Goal: Feedback & Contribution: Contribute content

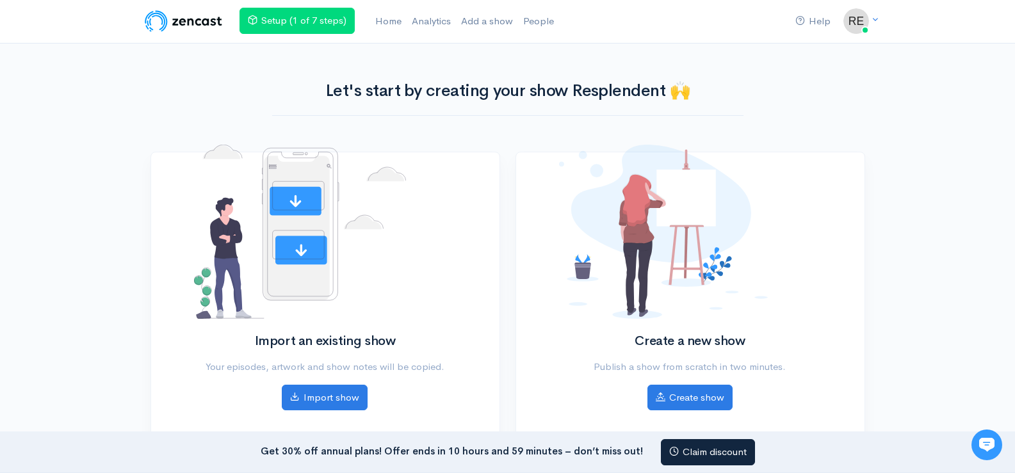
click at [54, 122] on div "Help Notifications View all Your profile Team settings Default team Current Log…" at bounding box center [507, 253] width 1015 height 506
click at [875, 21] on icon at bounding box center [875, 19] width 8 height 8
click at [818, 51] on link "Your profile" at bounding box center [811, 51] width 120 height 22
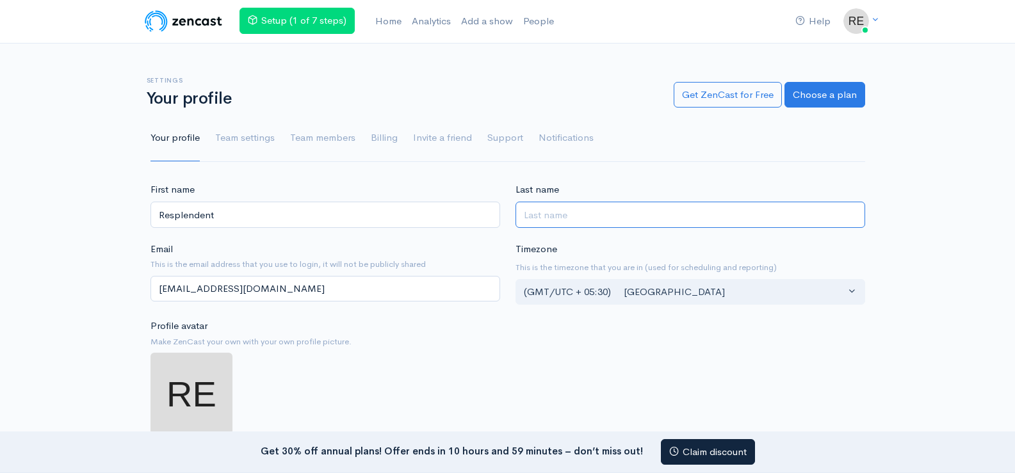
click at [566, 218] on input "Last name" at bounding box center [691, 215] width 350 height 26
type input "Cosmetic"
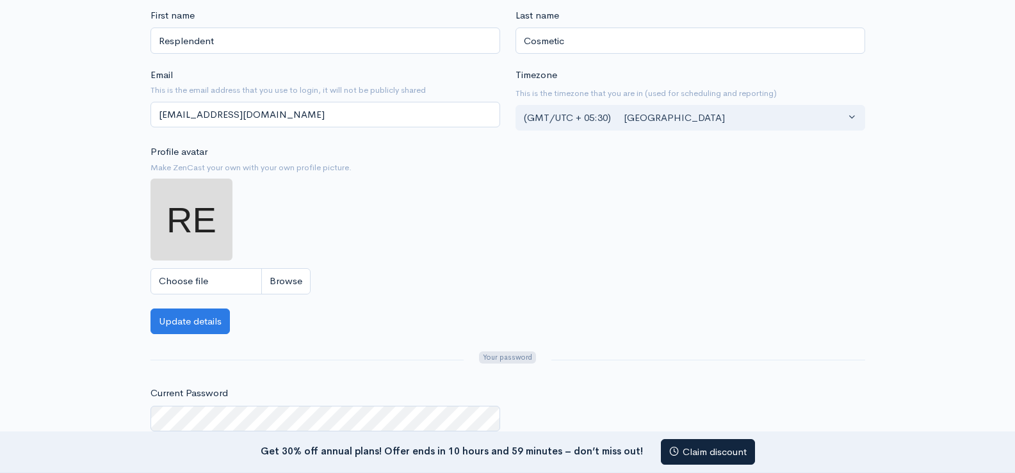
scroll to position [192, 0]
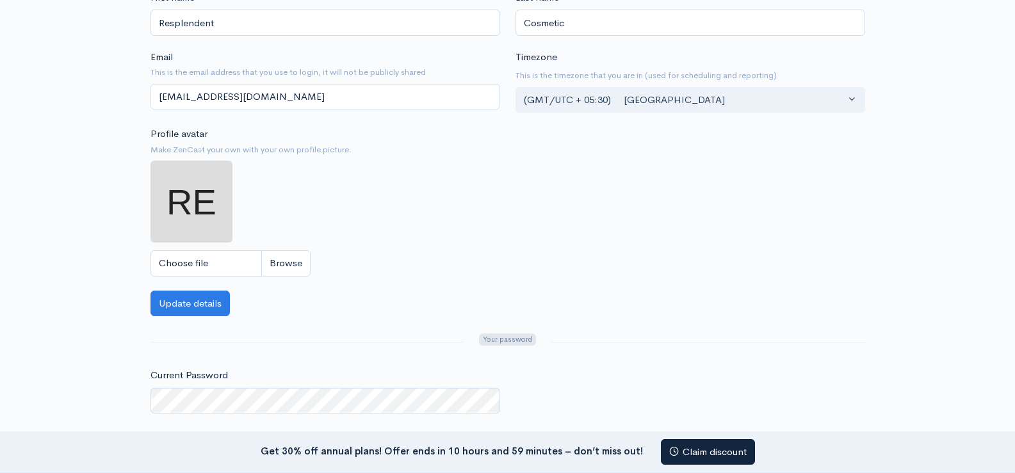
click at [204, 194] on img at bounding box center [192, 202] width 82 height 82
click at [219, 264] on input "Choose file" at bounding box center [231, 263] width 160 height 26
type input "C:\fakepath\Untitled design (1).png"
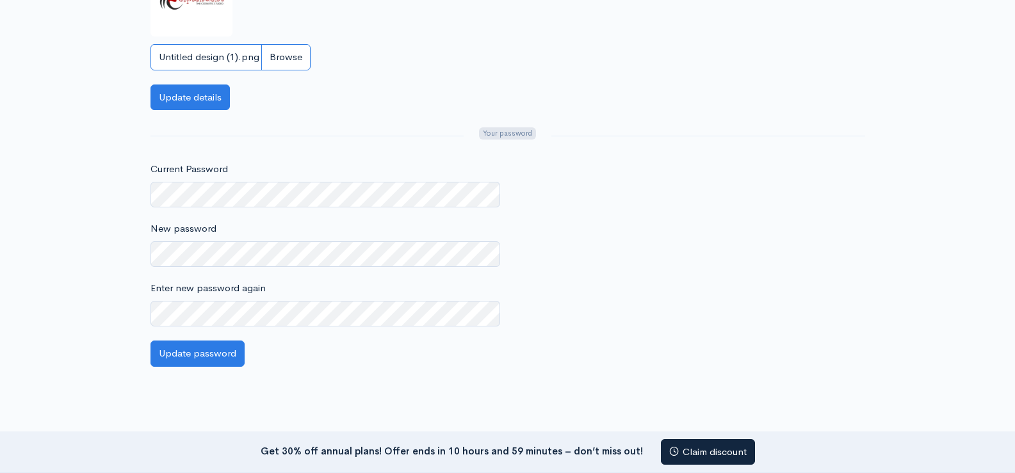
scroll to position [297, 0]
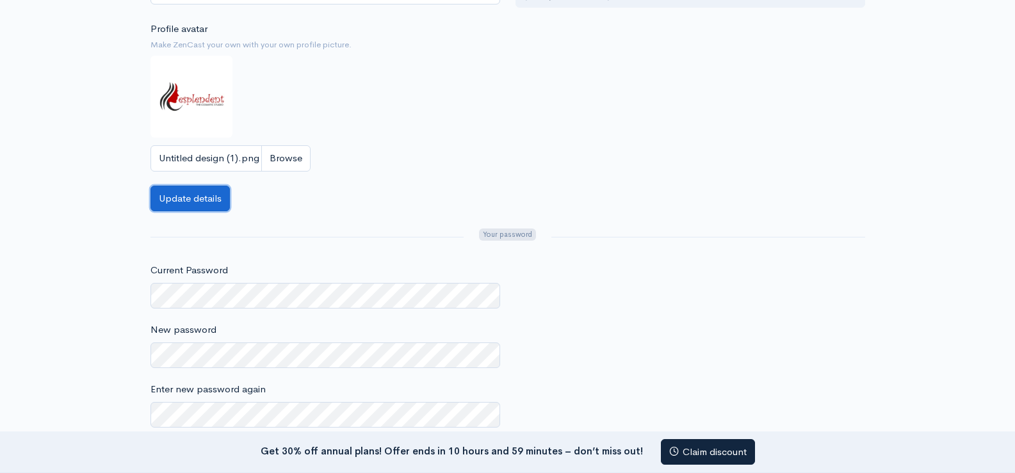
click at [189, 202] on button "Update details" at bounding box center [190, 199] width 79 height 26
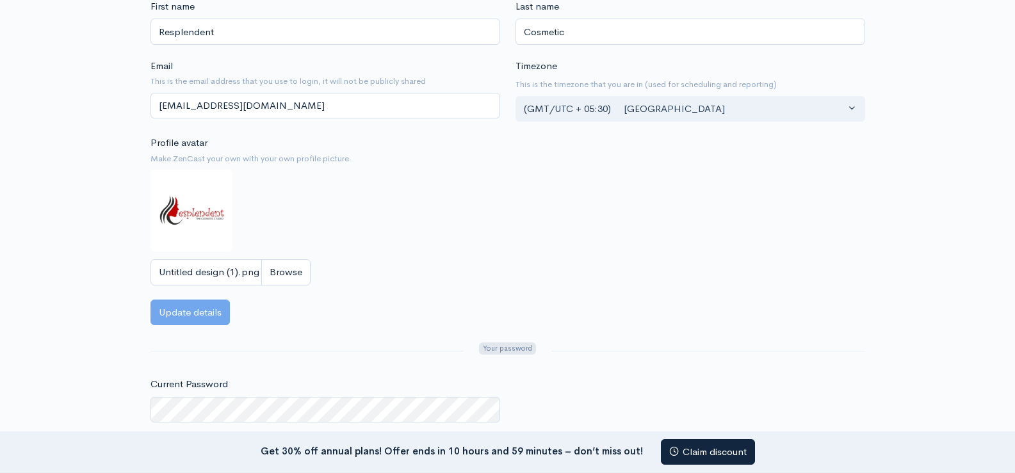
scroll to position [41, 0]
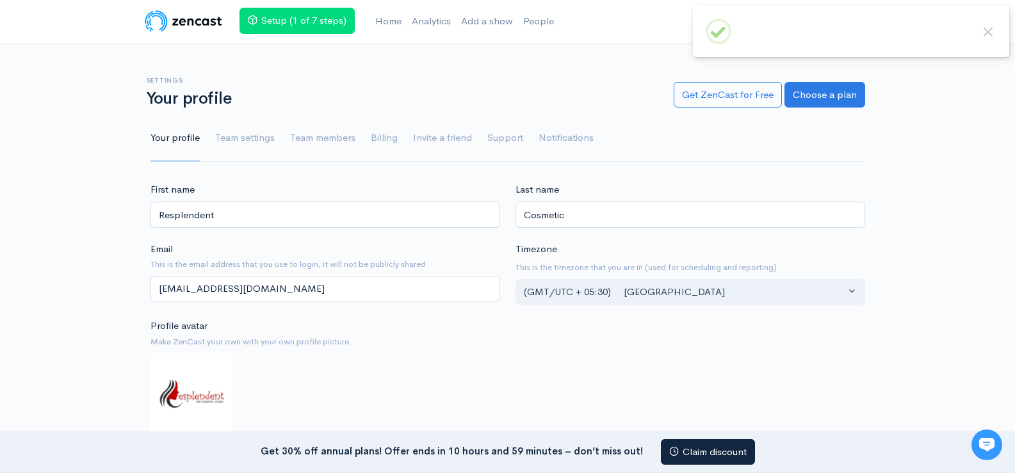
click at [199, 24] on img at bounding box center [183, 21] width 81 height 26
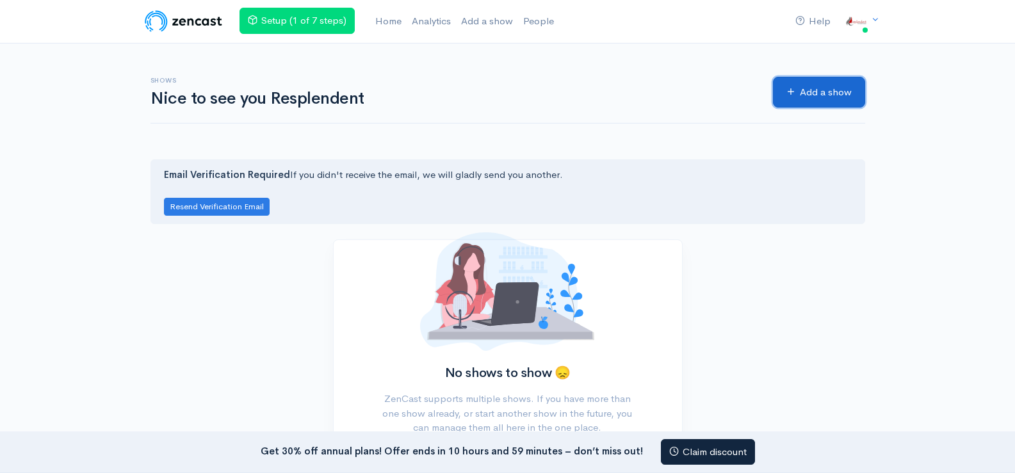
click at [824, 85] on link "Add a show" at bounding box center [819, 92] width 92 height 31
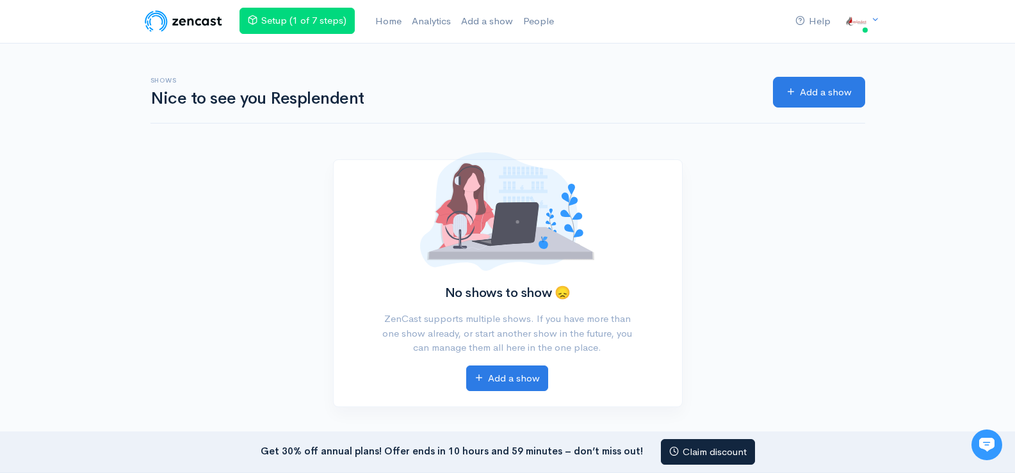
click at [133, 215] on div "Help Notifications View all Your profile Team settings Default team Current Log…" at bounding box center [507, 211] width 1015 height 423
click at [833, 95] on link "Add a show" at bounding box center [819, 92] width 92 height 31
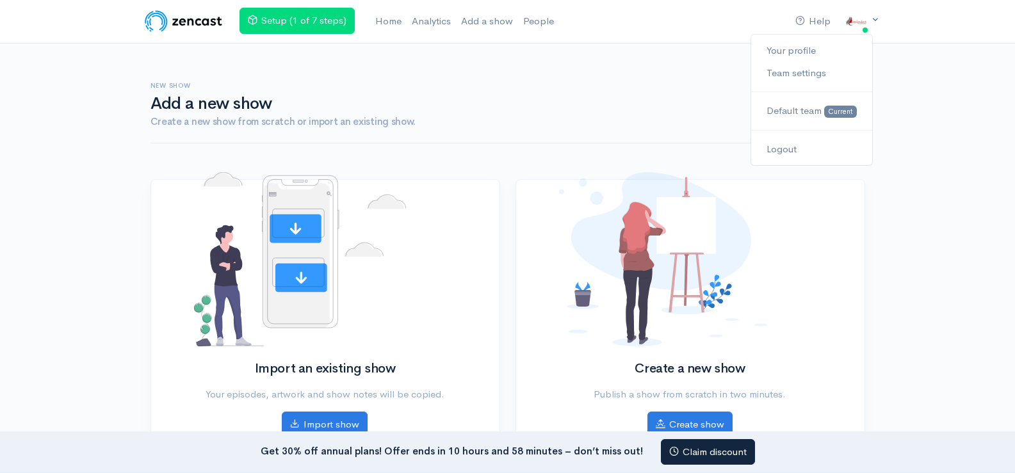
click at [866, 19] on img at bounding box center [856, 21] width 26 height 26
click at [801, 53] on link "Your profile" at bounding box center [811, 51] width 120 height 22
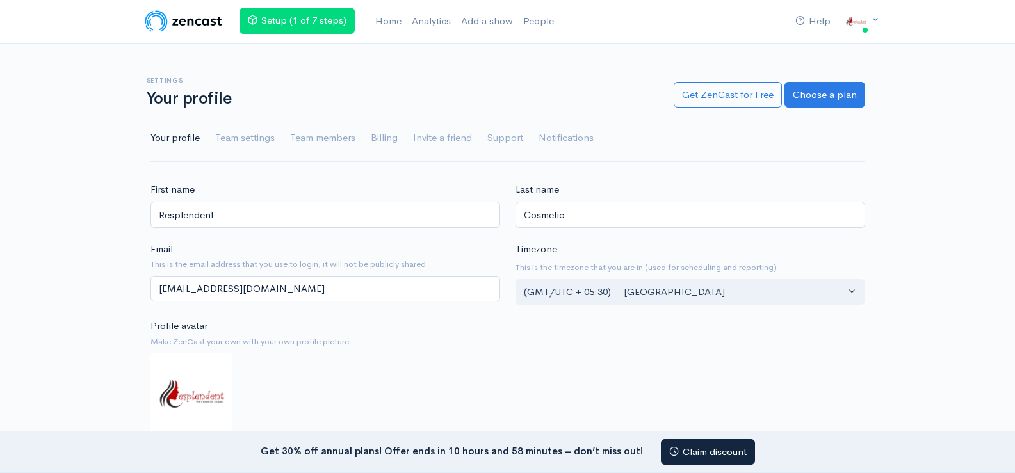
click at [188, 20] on img at bounding box center [183, 21] width 81 height 26
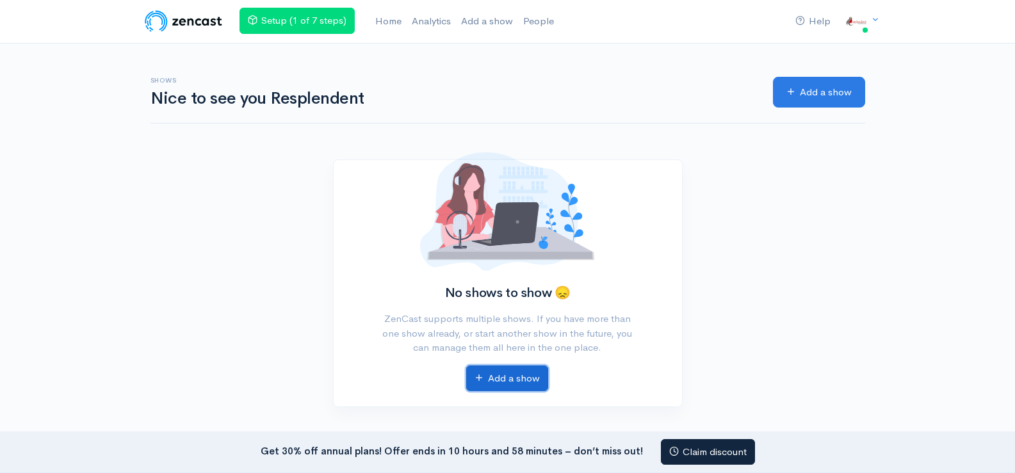
click at [512, 373] on link "Add a show" at bounding box center [507, 379] width 82 height 26
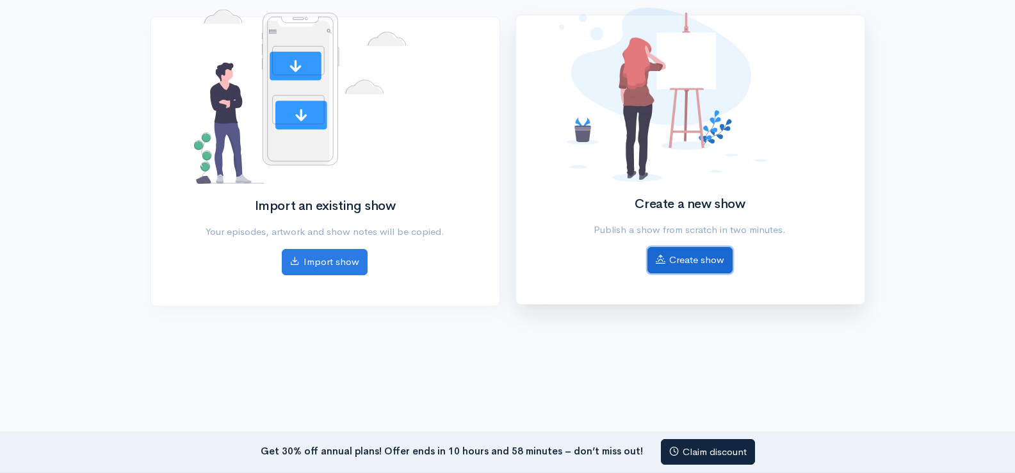
click at [690, 261] on link "Create show" at bounding box center [689, 260] width 85 height 26
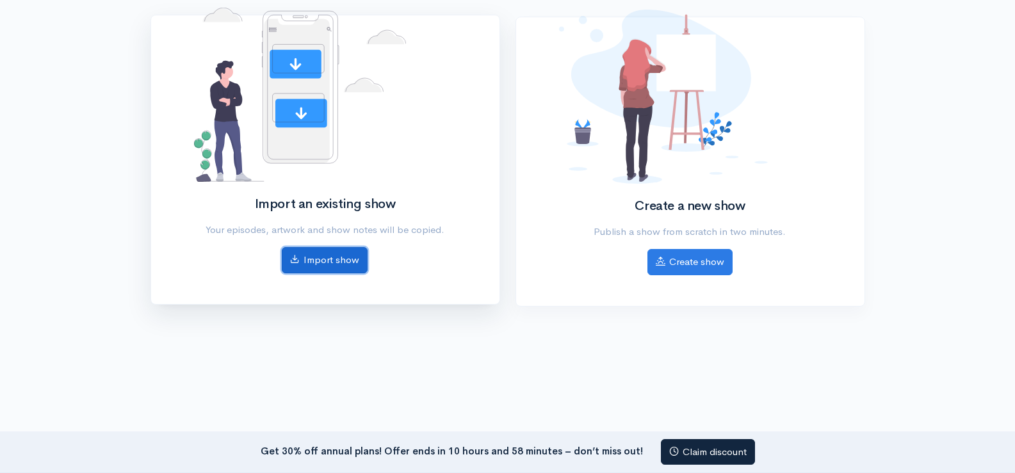
click at [320, 263] on link "Import show" at bounding box center [325, 260] width 86 height 26
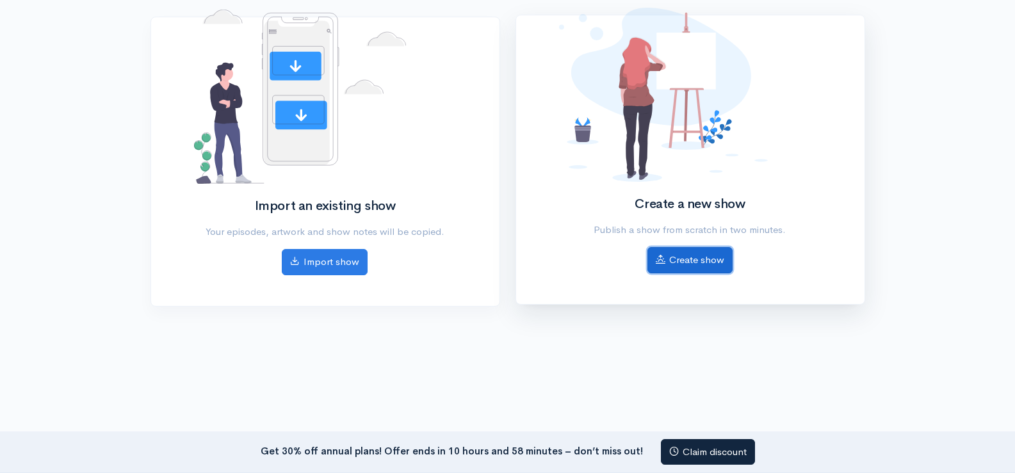
click at [705, 271] on link "Create show" at bounding box center [689, 260] width 85 height 26
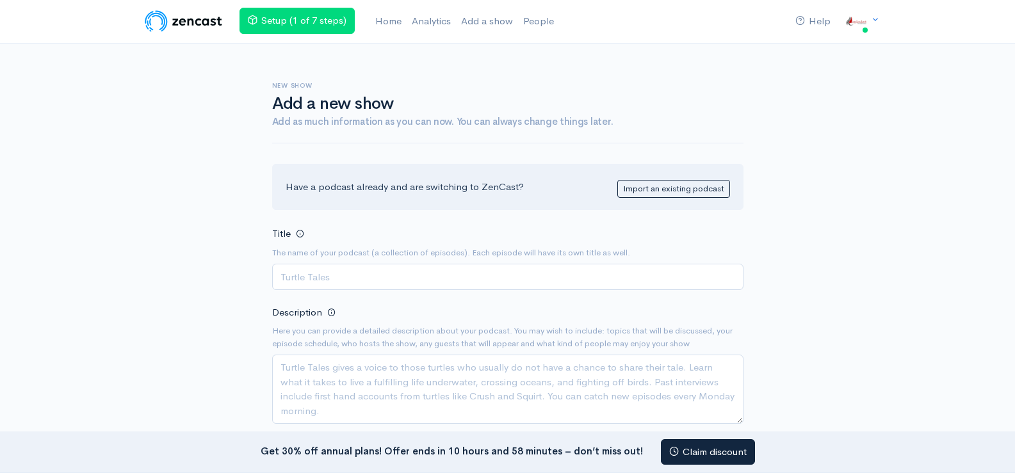
drag, startPoint x: 294, startPoint y: 99, endPoint x: 289, endPoint y: 162, distance: 63.0
click at [469, 103] on h1 "Add a new show" at bounding box center [507, 104] width 471 height 19
click at [348, 278] on input "Title" at bounding box center [507, 277] width 471 height 26
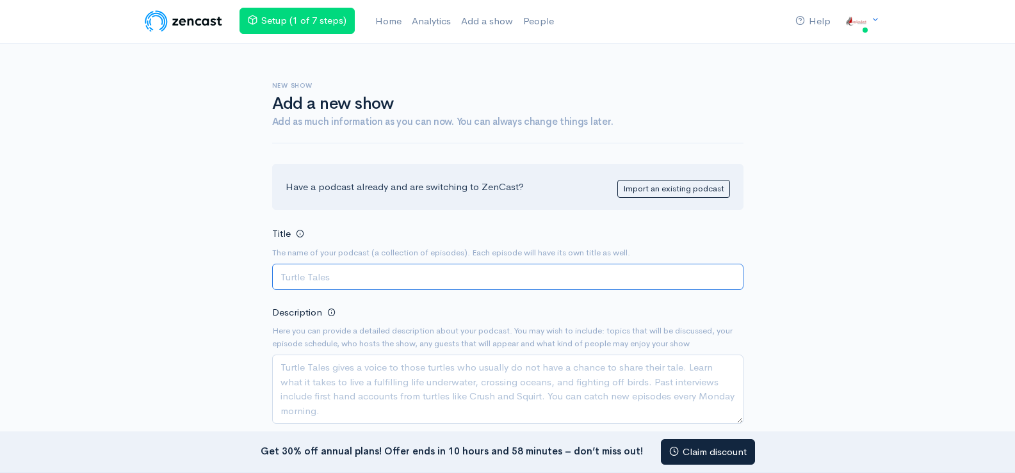
paste input "Advanced Men [MEDICAL_DATA] in [GEOGRAPHIC_DATA] and [GEOGRAPHIC_DATA]"
type input "Advanced Men [MEDICAL_DATA] in [GEOGRAPHIC_DATA] and [GEOGRAPHIC_DATA]"
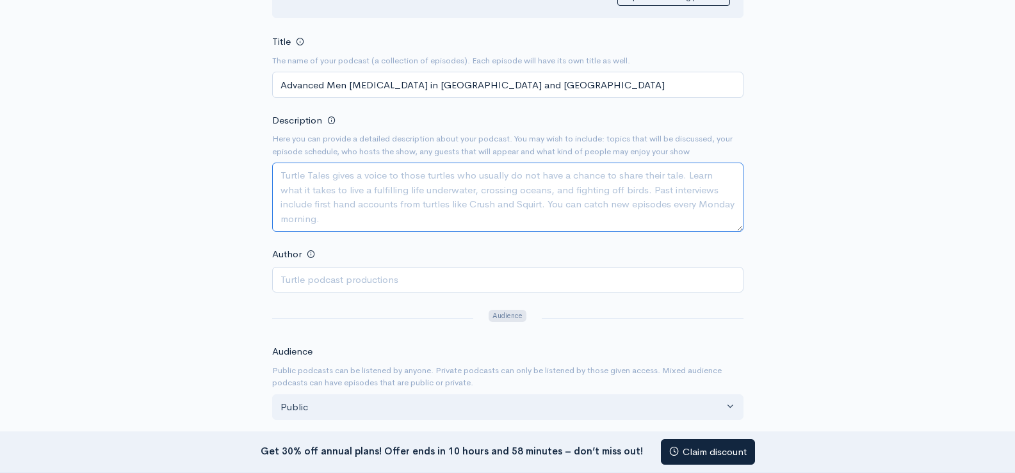
click at [323, 210] on textarea "Description" at bounding box center [507, 197] width 471 height 69
click at [369, 200] on textarea "Description" at bounding box center [507, 197] width 471 height 69
paste textarea "Resplendent Cosmetics offers specialized men breast surgery in Delhi and NCR fo…"
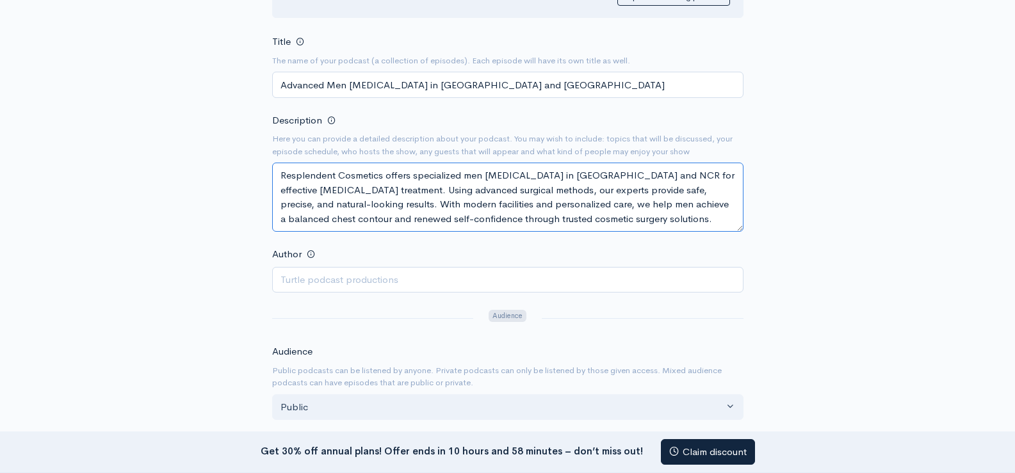
type textarea "Resplendent Cosmetics offers specialized men breast surgery in Delhi and NCR fo…"
click at [153, 281] on div "New show Add a new show Add as much information as you can now. You can always …" at bounding box center [508, 362] width 730 height 1022
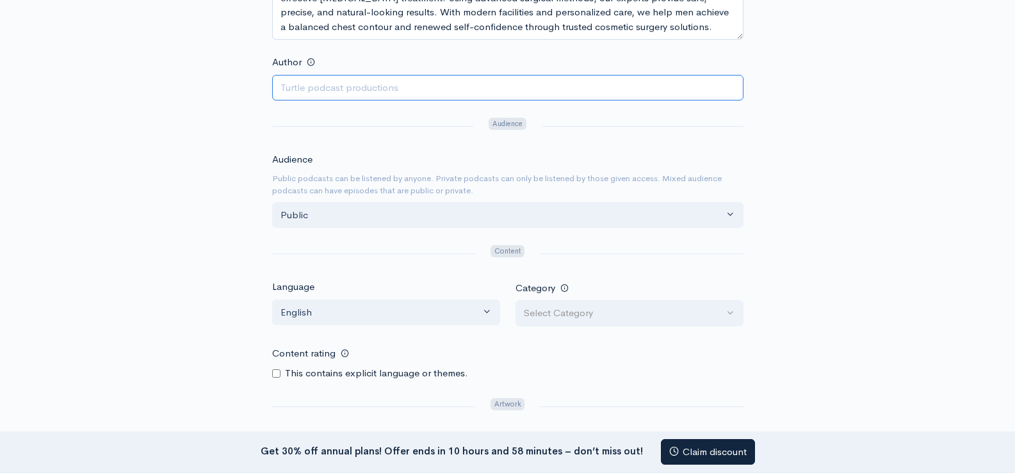
click at [342, 90] on input "Author" at bounding box center [507, 88] width 471 height 26
paste input "Resplendent Cosmetics"
type input "Resplendent Cosmetics"
click at [156, 197] on div "New show Add a new show Add as much information as you can now. You can always …" at bounding box center [508, 170] width 730 height 1022
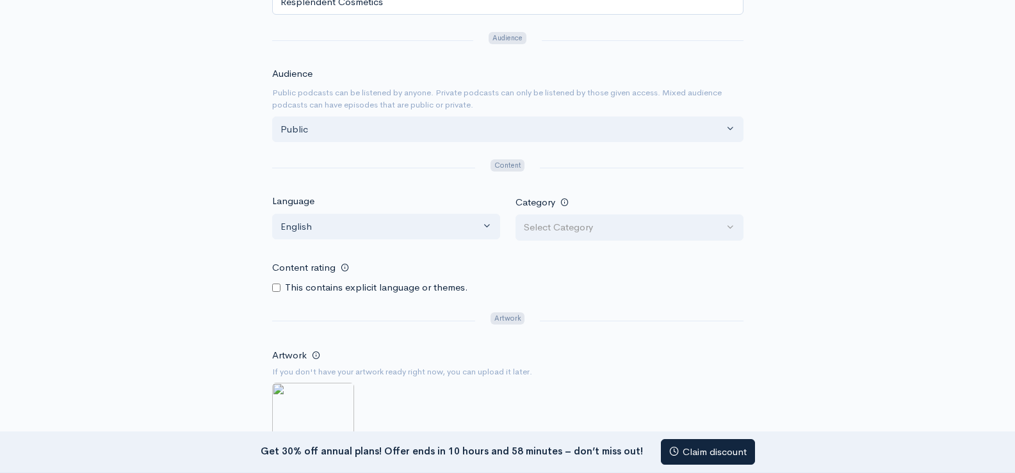
scroll to position [640, 0]
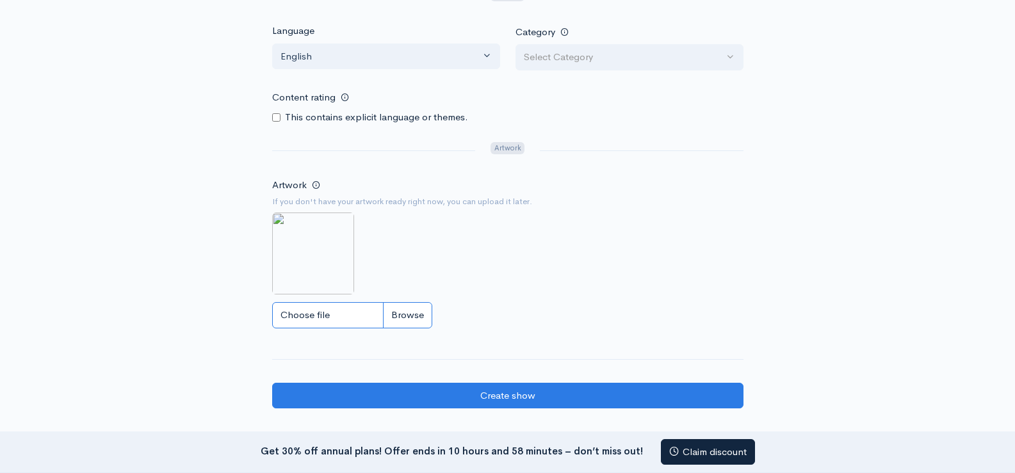
click at [319, 313] on input "Choose file" at bounding box center [352, 315] width 160 height 26
type input "C:\fakepath\Untitled design (1).png"
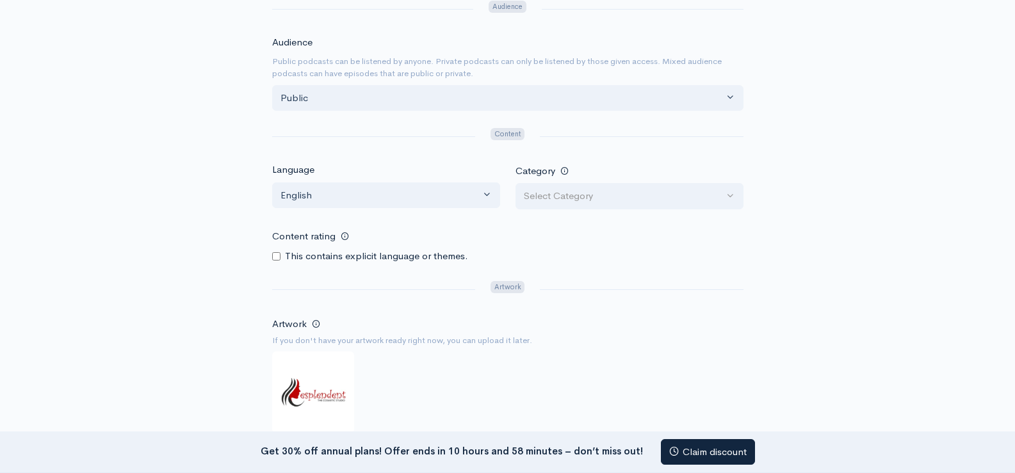
scroll to position [641, 0]
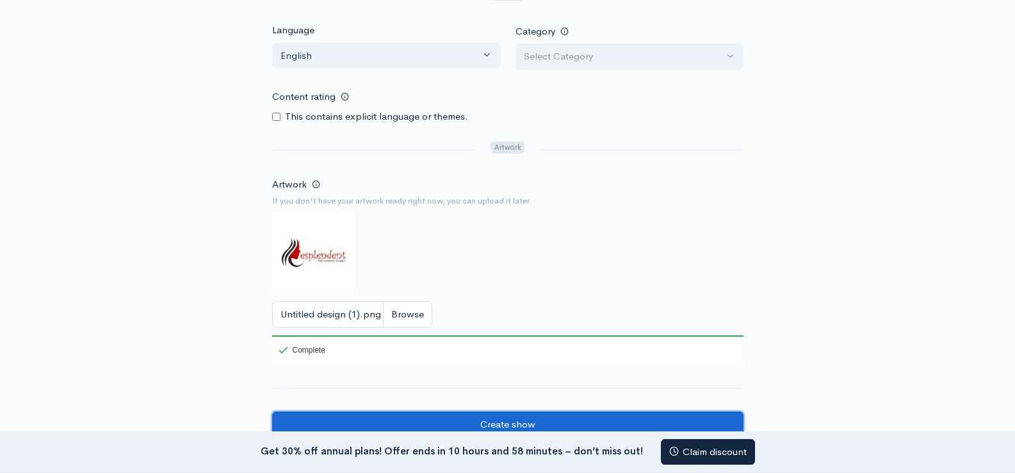
click at [469, 418] on input "Create show" at bounding box center [507, 425] width 471 height 26
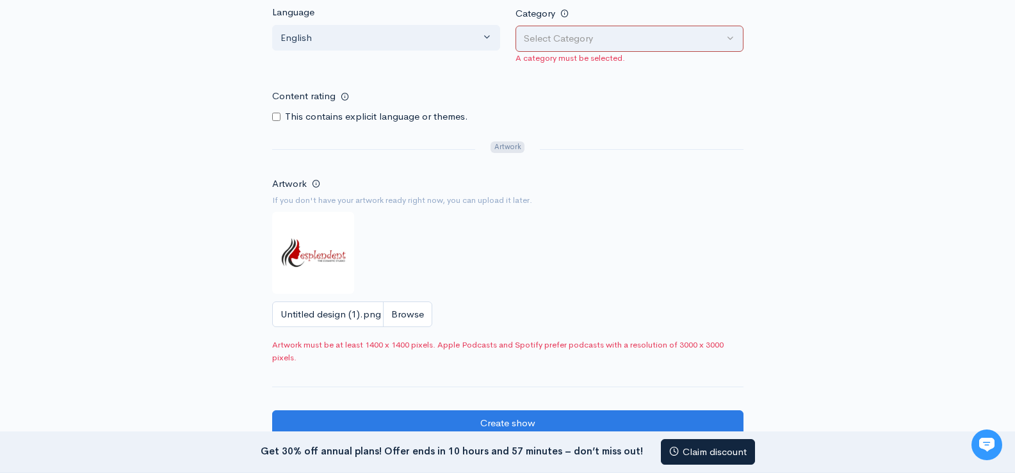
scroll to position [769, 0]
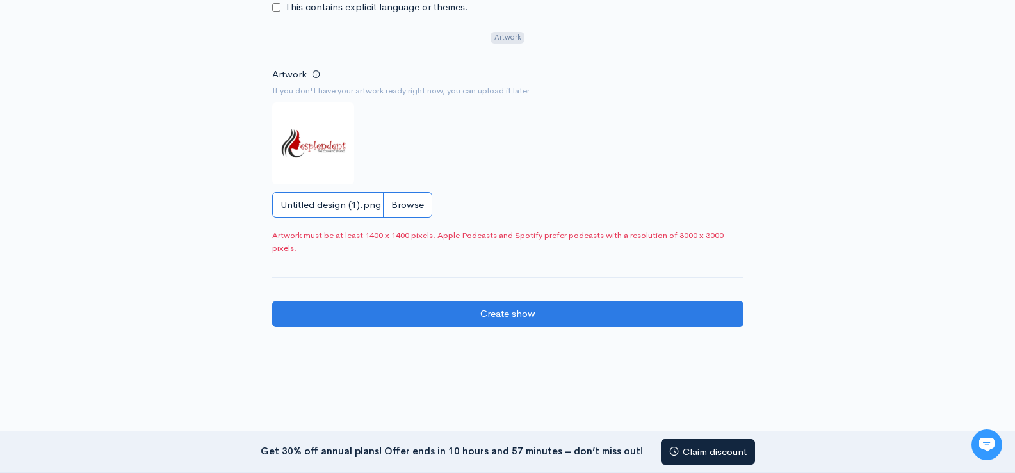
click at [328, 206] on input "Untitled design (1).png" at bounding box center [352, 205] width 160 height 26
type input "C:\fakepath\Untitled design (31).jpg"
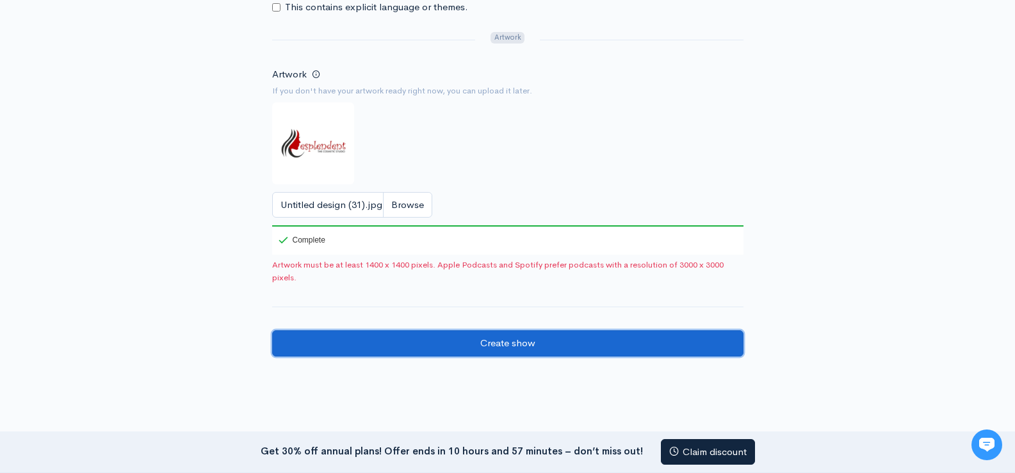
click at [482, 346] on input "Create show" at bounding box center [507, 343] width 471 height 26
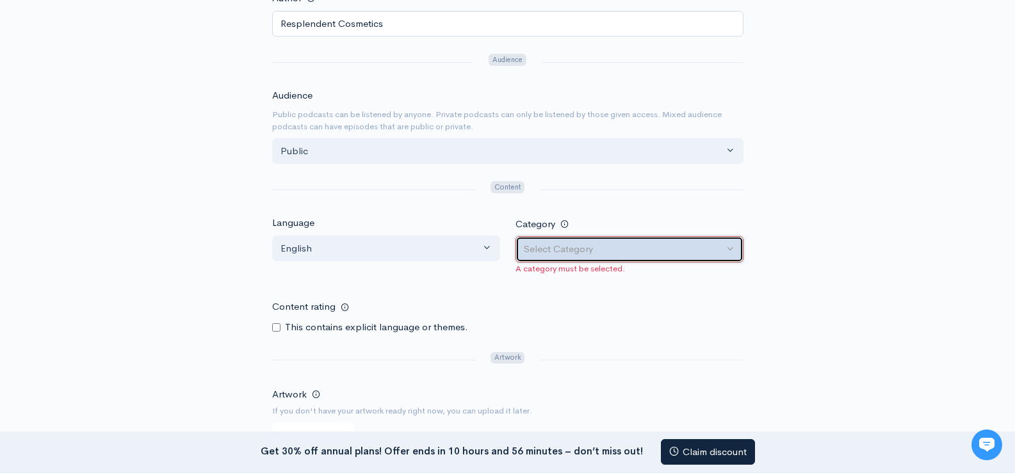
click at [610, 246] on div "Select Category" at bounding box center [624, 249] width 200 height 15
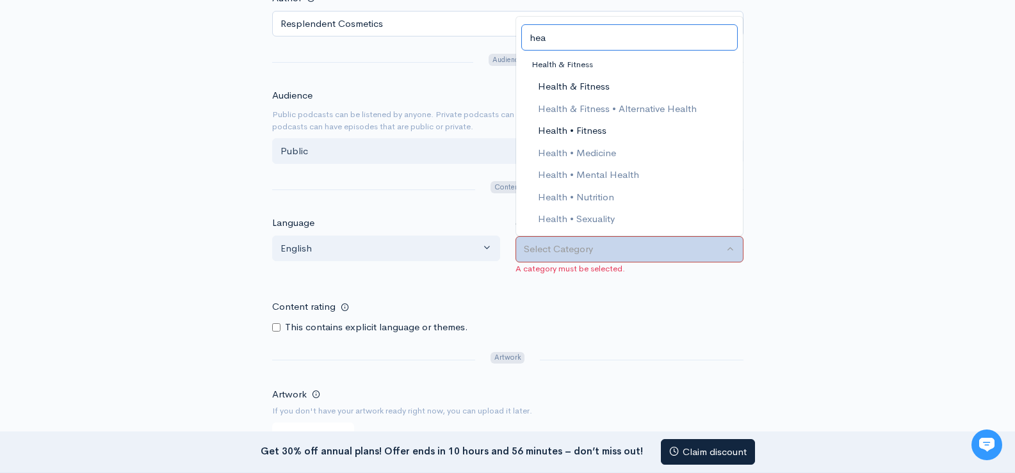
type input "hea"
click at [585, 127] on span "Health • Fitness" at bounding box center [571, 131] width 69 height 15
select select "Health > Fitness"
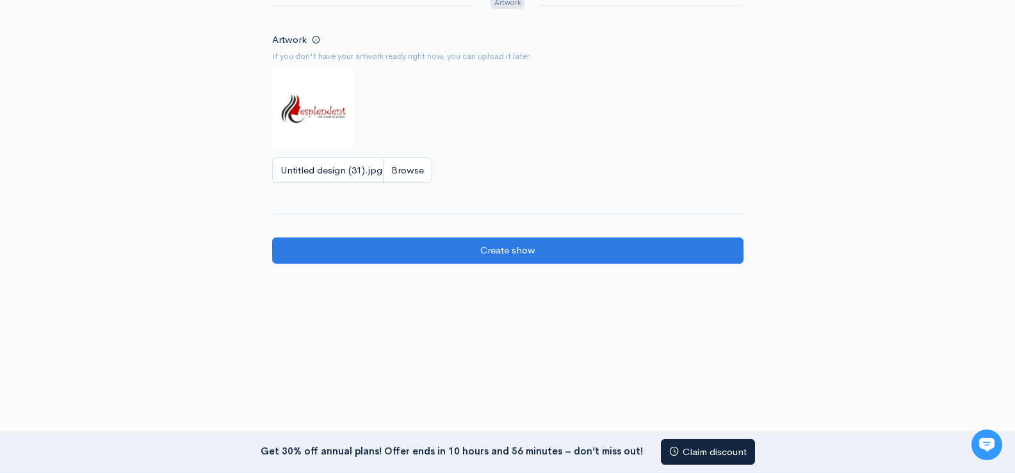
scroll to position [822, 0]
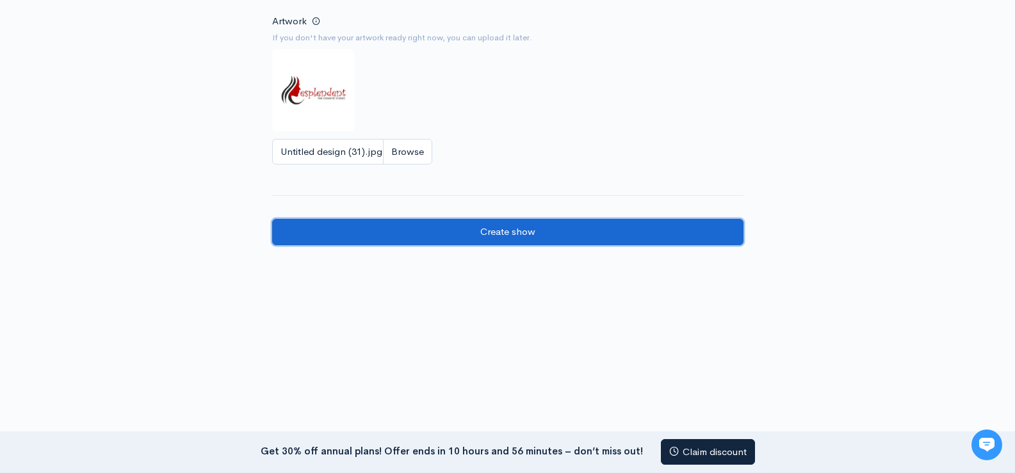
click at [370, 244] on input "Create show" at bounding box center [507, 232] width 471 height 26
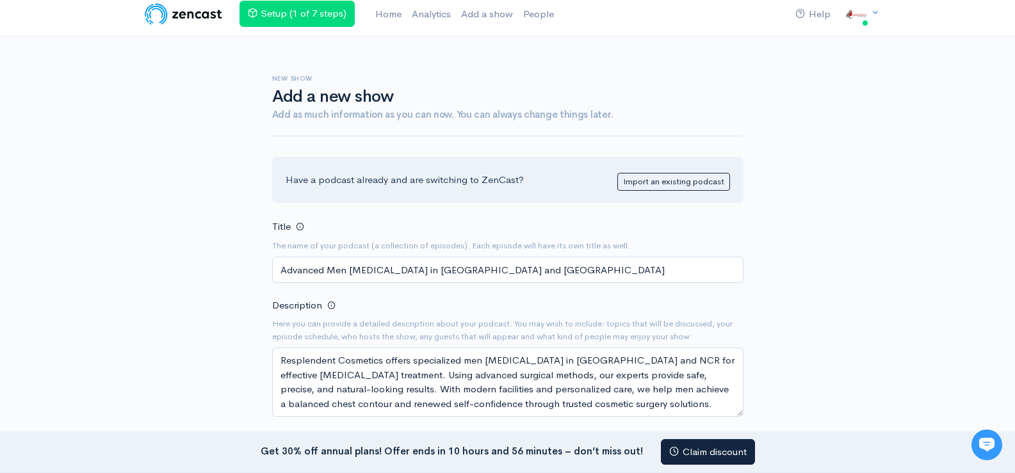
scroll to position [0, 0]
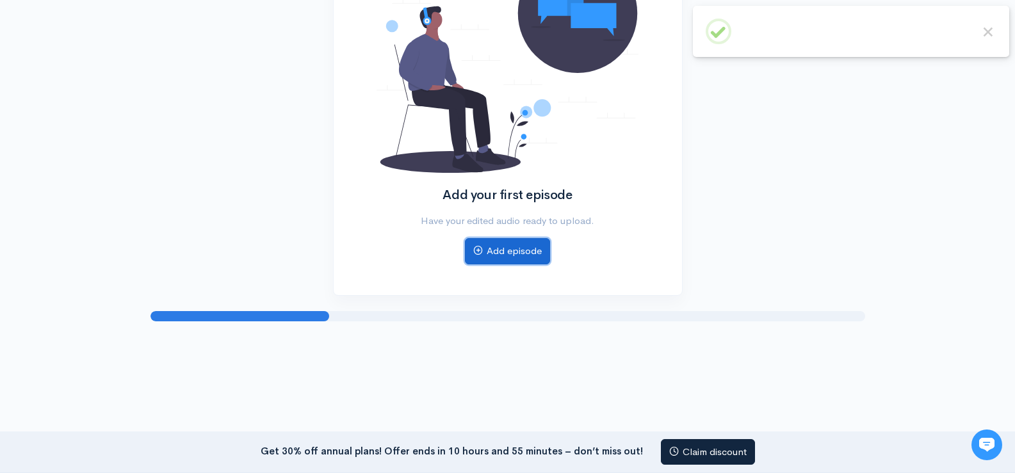
click at [523, 254] on link "Add episode" at bounding box center [507, 251] width 85 height 26
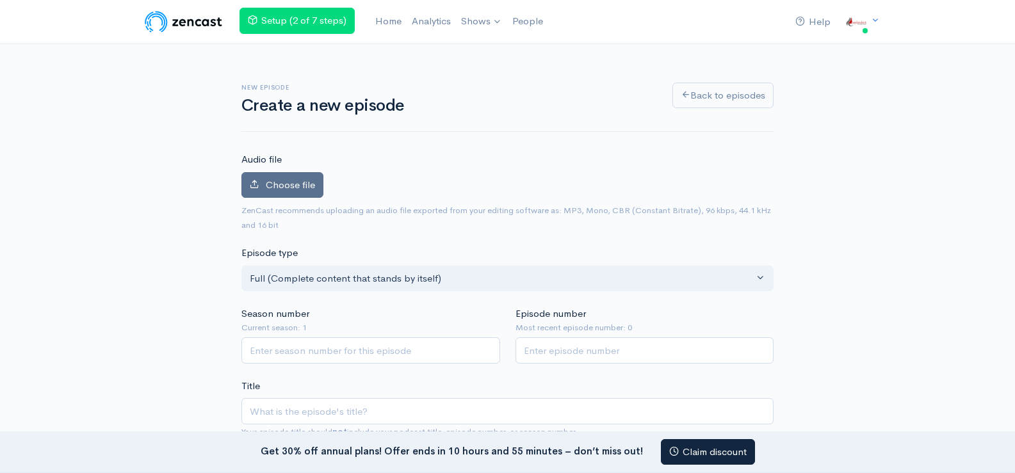
click at [311, 190] on span "Choose file" at bounding box center [290, 185] width 49 height 12
click at [0, 0] on input "Choose file" at bounding box center [0, 0] width 0 height 0
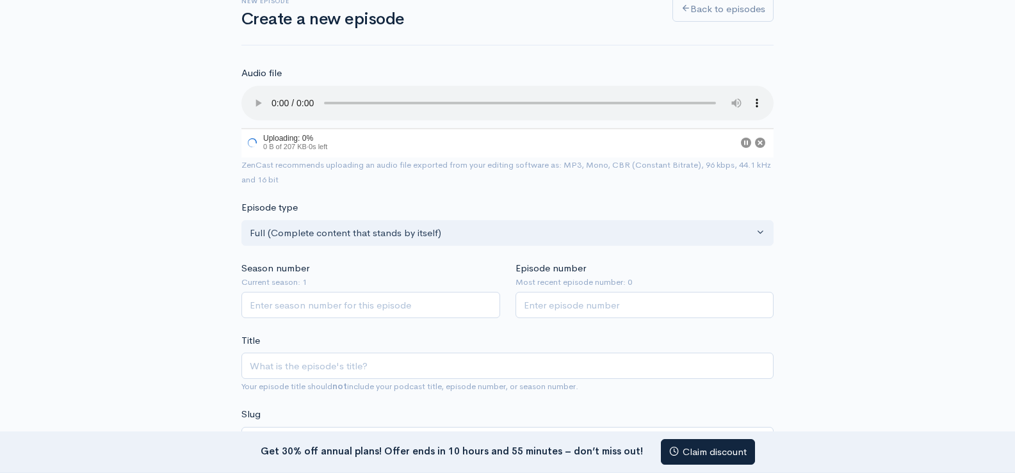
scroll to position [192, 0]
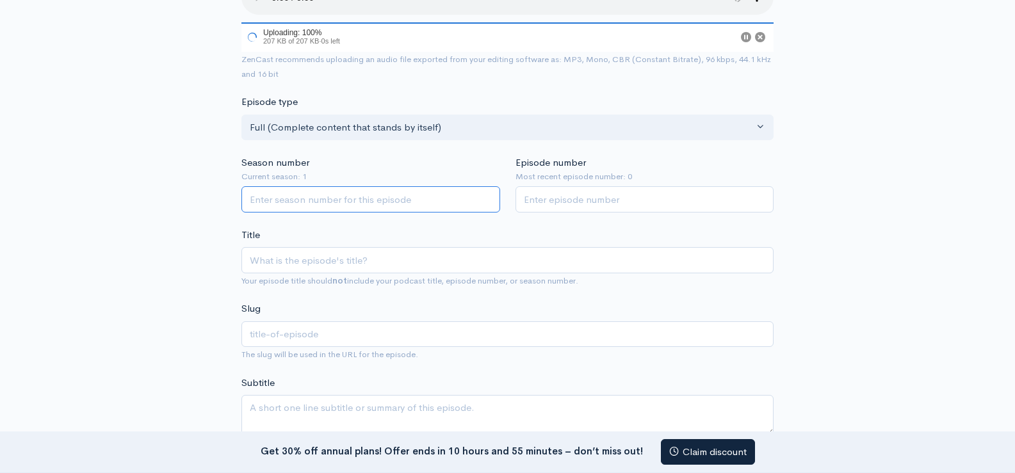
click at [319, 204] on input "Season number" at bounding box center [370, 199] width 259 height 26
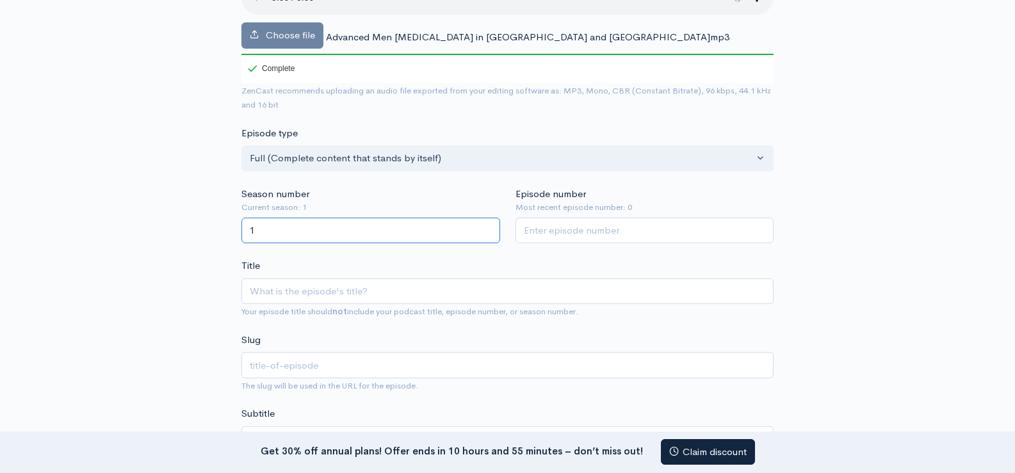
type input "1"
click at [555, 234] on input "Episode number" at bounding box center [645, 231] width 259 height 26
type input "1"
click at [279, 288] on input "Title" at bounding box center [507, 292] width 532 height 26
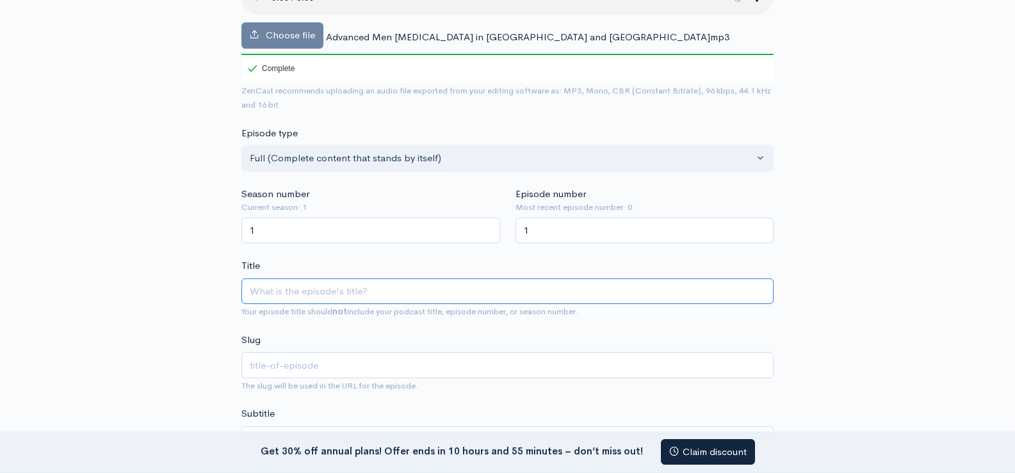
paste input "Advanced Men [MEDICAL_DATA] in [GEOGRAPHIC_DATA] and [GEOGRAPHIC_DATA]"
type input "Advanced Men [MEDICAL_DATA] in [GEOGRAPHIC_DATA] and [GEOGRAPHIC_DATA]"
type input "advanced-men-[MEDICAL_DATA]-in-[GEOGRAPHIC_DATA]-and-[GEOGRAPHIC_DATA]"
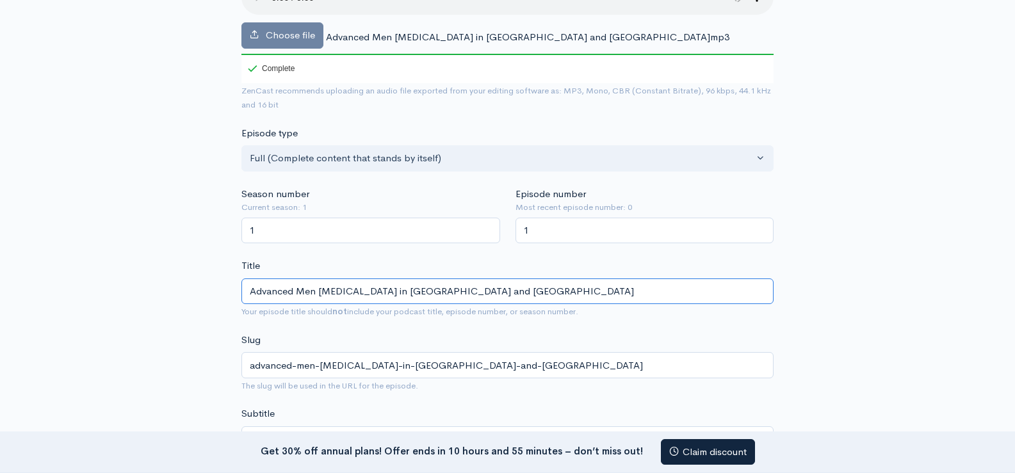
type input "Advanced Men [MEDICAL_DATA] in [GEOGRAPHIC_DATA] and [GEOGRAPHIC_DATA]"
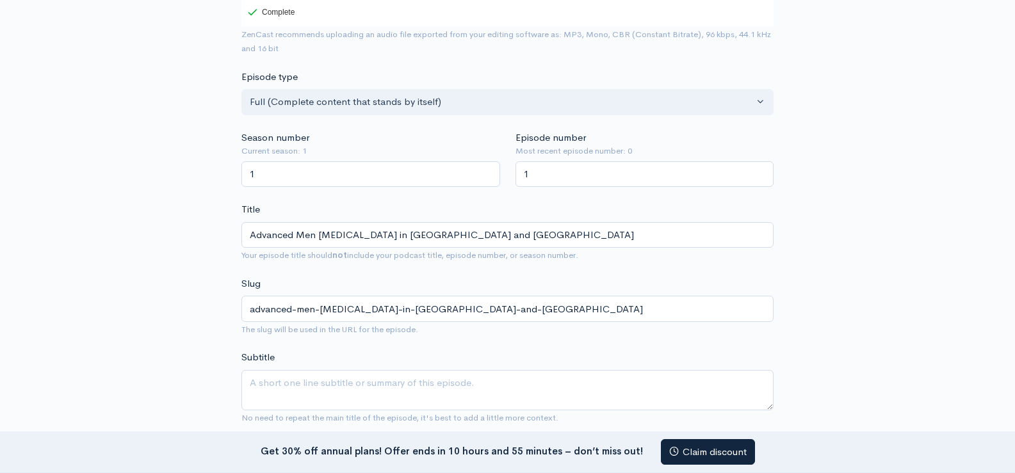
scroll to position [448, 0]
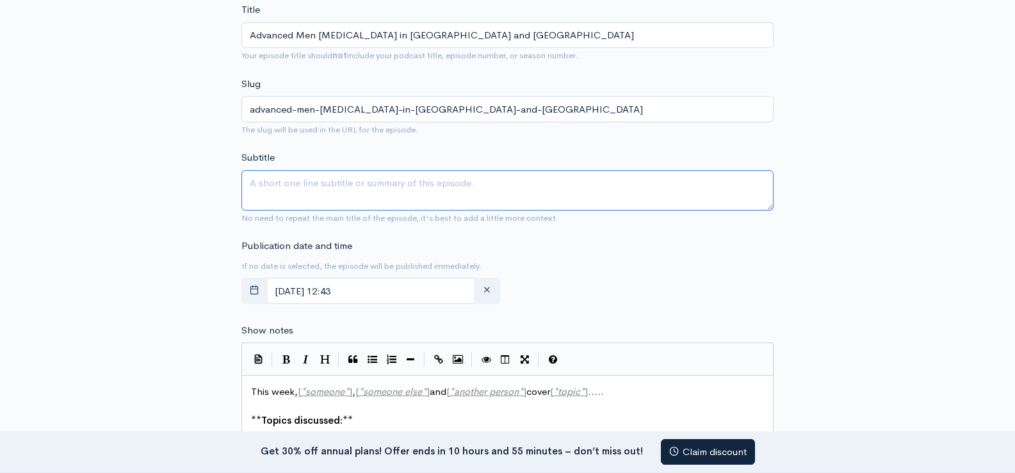
click at [327, 190] on textarea "Subtitle" at bounding box center [507, 190] width 532 height 40
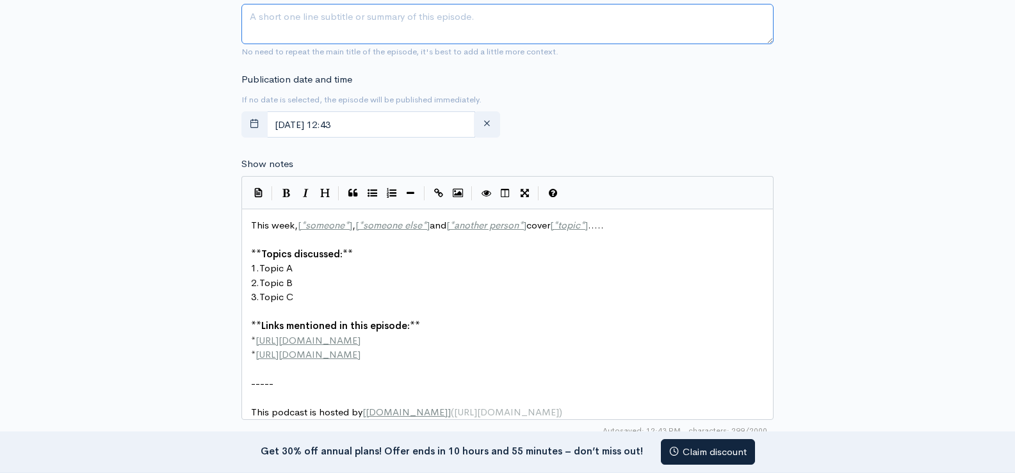
scroll to position [640, 0]
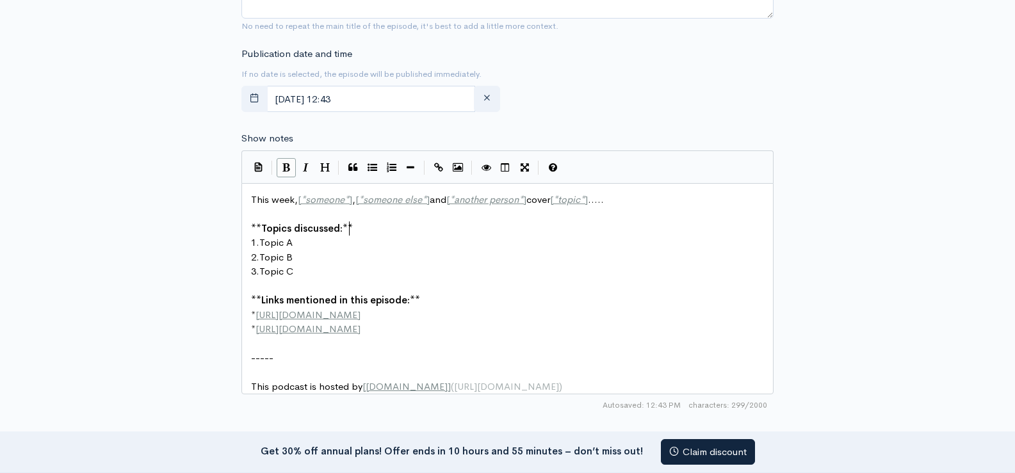
click at [440, 229] on pre "** Topics discussed: **" at bounding box center [512, 229] width 528 height 15
click at [450, 341] on pre "​" at bounding box center [512, 344] width 528 height 15
type textarea "This week, [*someone*], [*someone else*] and [*another person*] cover [*topic*]…"
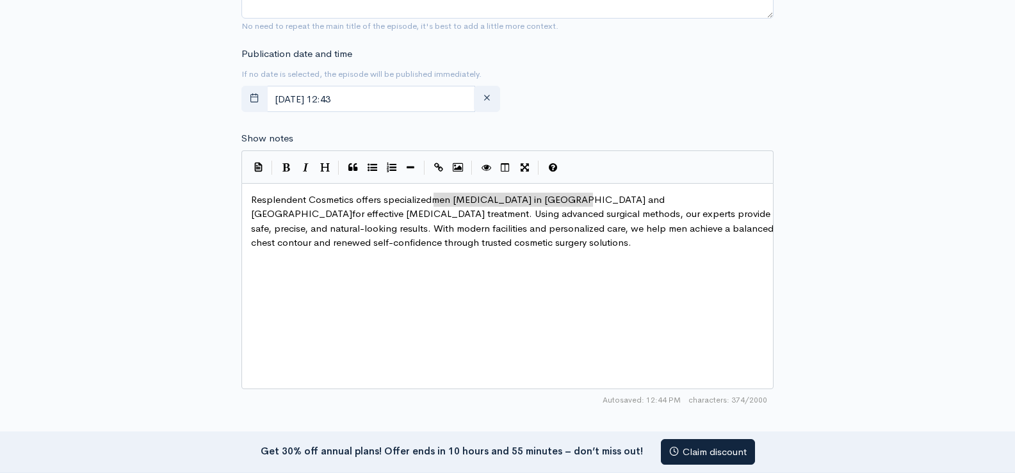
type textarea "men [MEDICAL_DATA] in [GEOGRAPHIC_DATA] and [GEOGRAPHIC_DATA]"
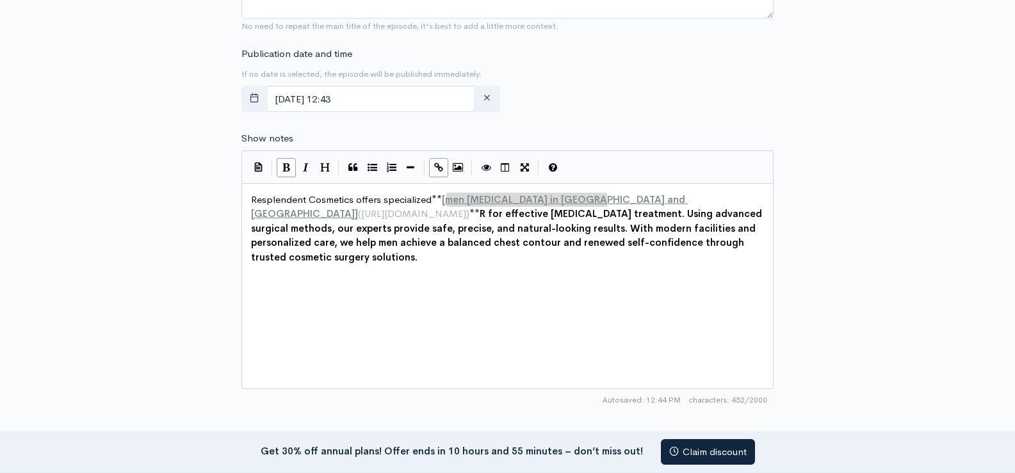
click at [561, 284] on div "x Resplendent Cosmetics offers specialized ** [ men breast surgery in Delhi and…" at bounding box center [523, 302] width 550 height 224
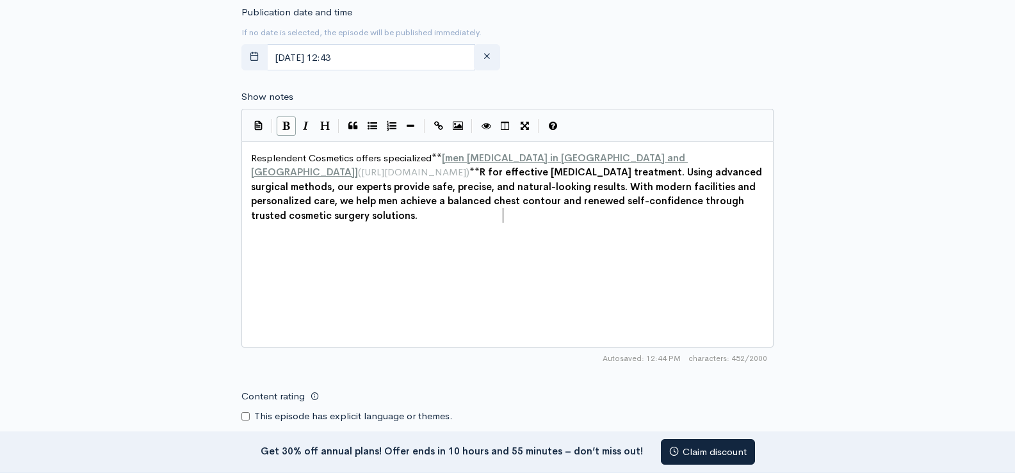
scroll to position [704, 0]
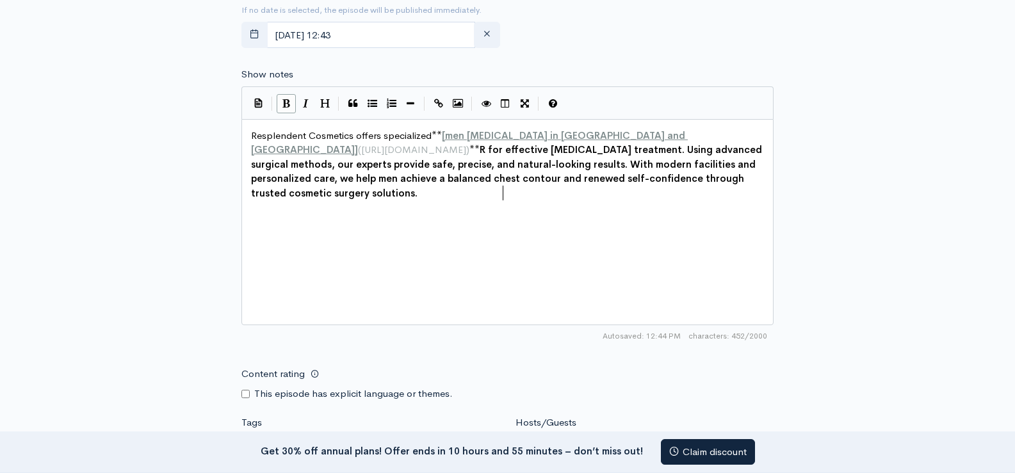
click at [42, 281] on div "New episode Create a new episode Back to episodes Audio file Choose file Advanc…" at bounding box center [507, 47] width 1015 height 1415
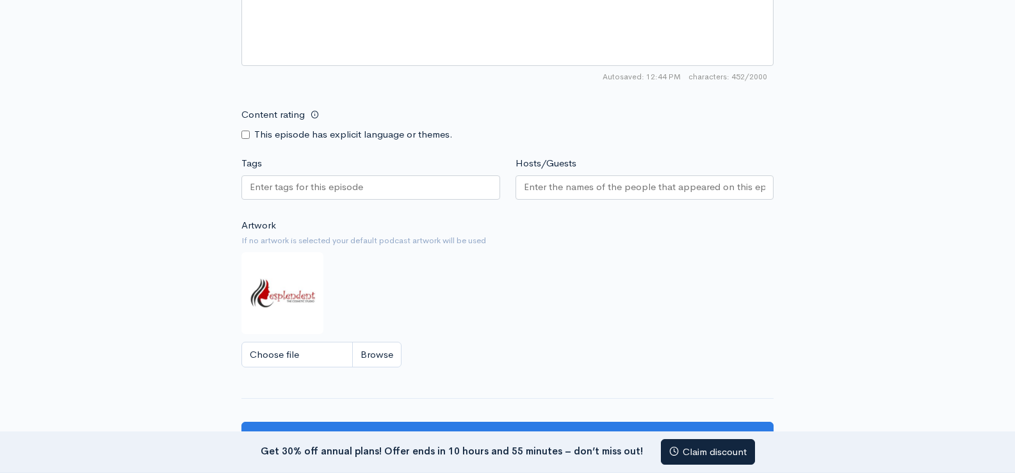
scroll to position [1025, 0]
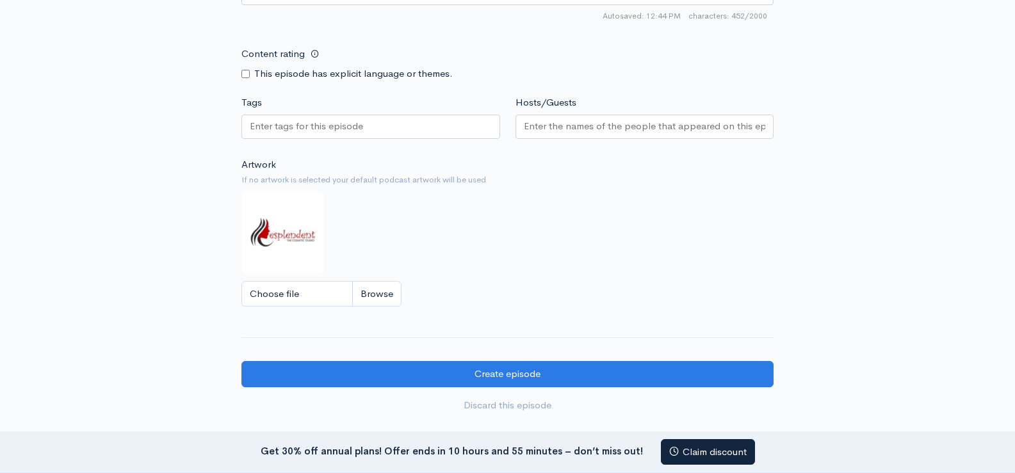
click at [309, 111] on div "Tags" at bounding box center [371, 119] width 274 height 48
click at [315, 122] on input "Tags" at bounding box center [307, 126] width 115 height 15
click at [345, 124] on input "Tags" at bounding box center [307, 126] width 115 height 15
paste input "men [MEDICAL_DATA] in [GEOGRAPHIC_DATA] and [GEOGRAPHIC_DATA]"
type input "men [MEDICAL_DATA] in [GEOGRAPHIC_DATA] and [GEOGRAPHIC_DATA]"
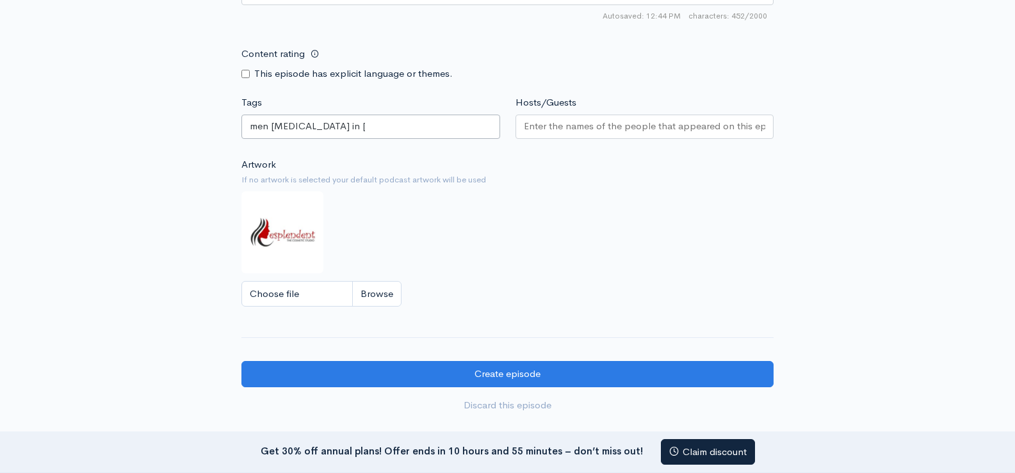
scroll to position [0, 0]
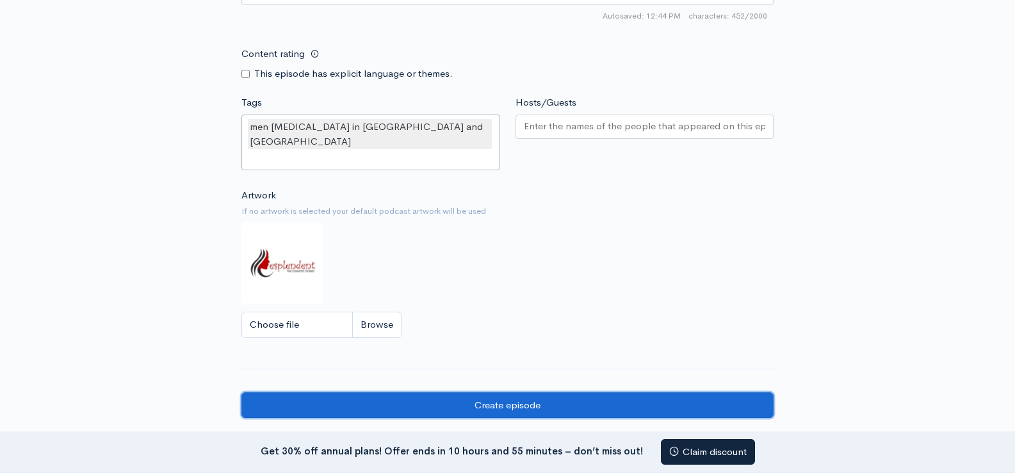
click at [418, 393] on input "Create episode" at bounding box center [507, 406] width 532 height 26
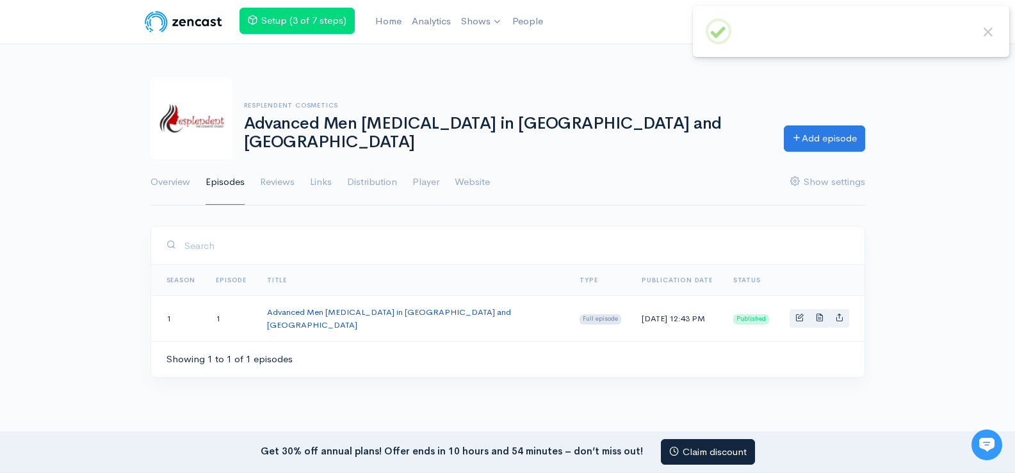
click at [384, 317] on link "Advanced Men [MEDICAL_DATA] in [GEOGRAPHIC_DATA] and [GEOGRAPHIC_DATA]" at bounding box center [389, 319] width 244 height 24
click at [840, 316] on icon "Basic example" at bounding box center [839, 317] width 8 height 8
type input "[URL][DOMAIN_NAME][MEDICAL_DATA][MEDICAL_DATA]"
type input "[URL][DOMAIN_NAME][MEDICAL_DATA]"
type input "<iframe src='[URL][DOMAIN_NAME]' width='100%' height='190' frameborder='0' scro…"
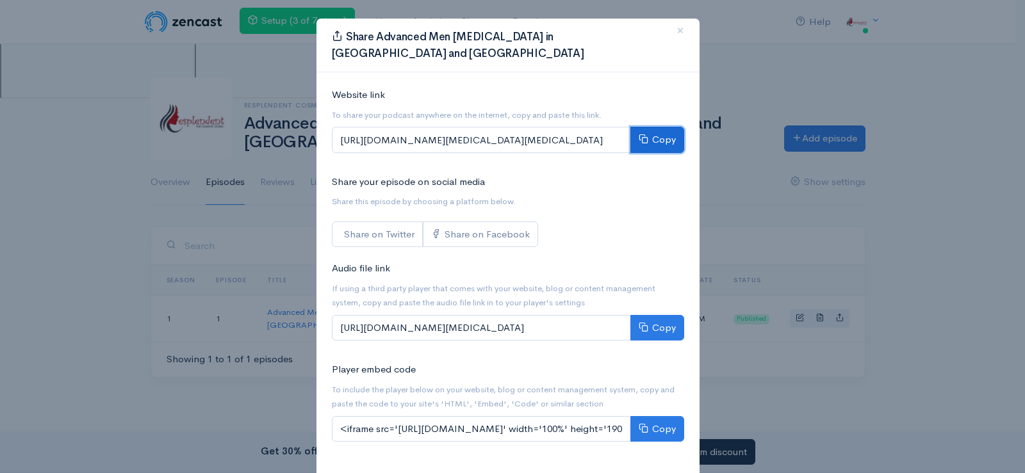
click at [668, 127] on button "Copy" at bounding box center [657, 140] width 54 height 26
